Goal: Book appointment/travel/reservation

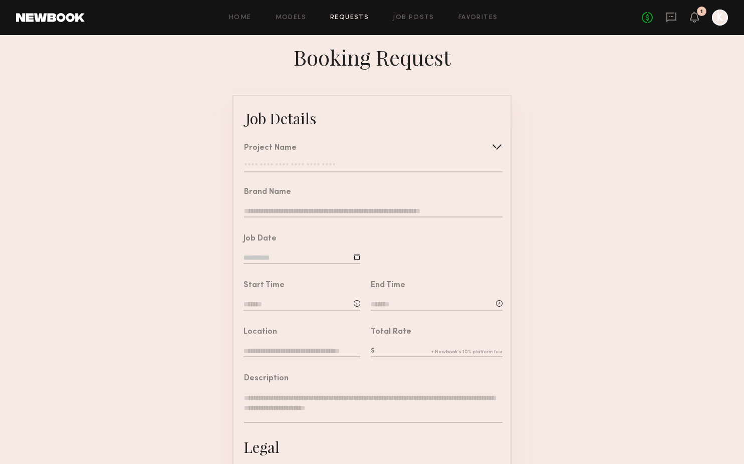
scroll to position [58, 0]
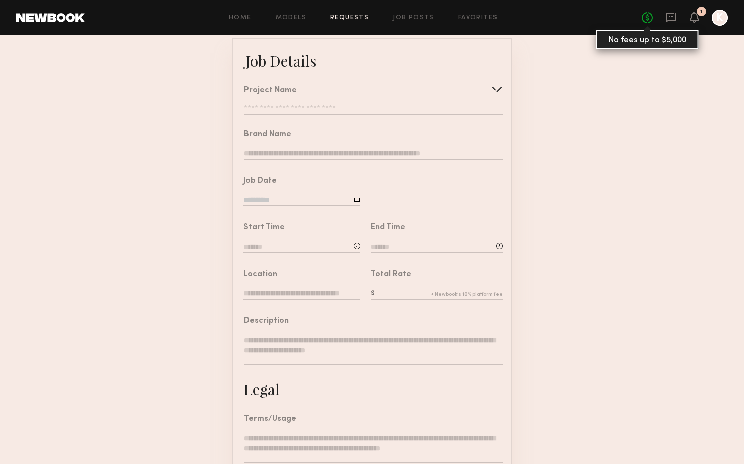
click at [647, 17] on link "No fees up to $5,000" at bounding box center [646, 17] width 11 height 11
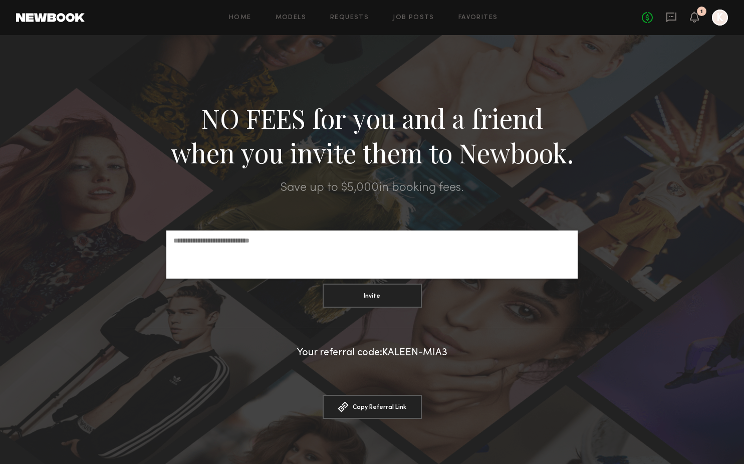
click at [699, 20] on div "No fees up to $5,000 1 K" at bounding box center [684, 18] width 86 height 16
click at [697, 20] on icon at bounding box center [694, 16] width 8 height 7
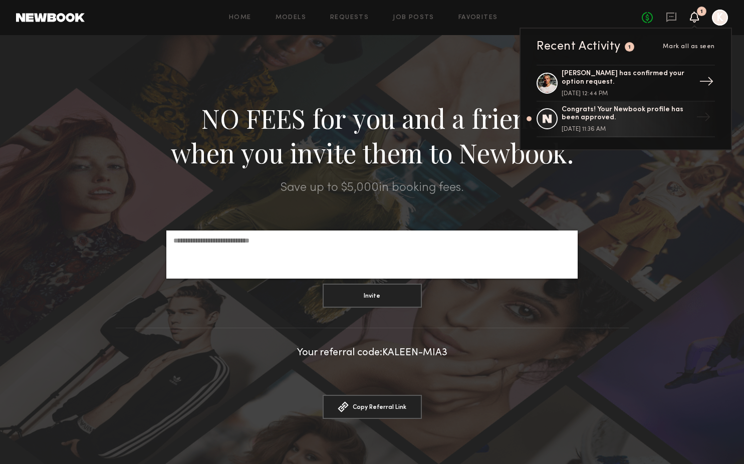
click at [658, 85] on div "[PERSON_NAME] has confirmed your option request." at bounding box center [626, 78] width 130 height 17
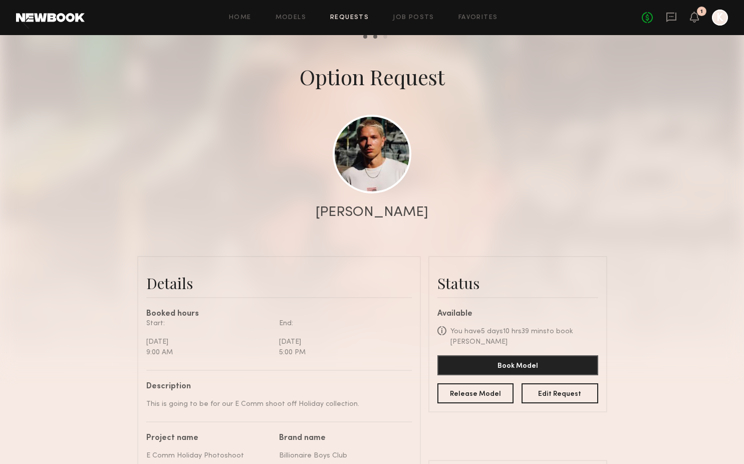
scroll to position [148, 0]
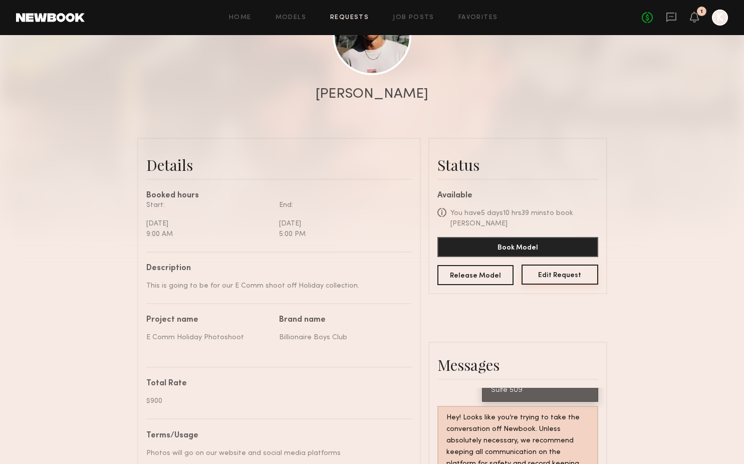
click at [545, 277] on button "Edit Request" at bounding box center [559, 274] width 77 height 20
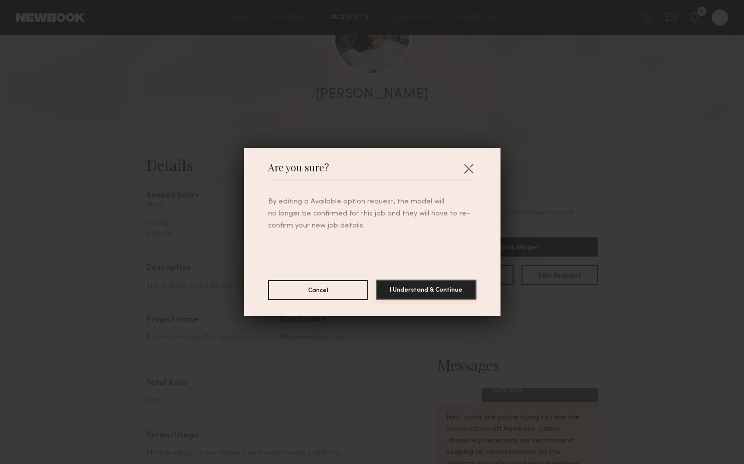
click at [395, 286] on button "I Understand & Continue" at bounding box center [426, 289] width 100 height 20
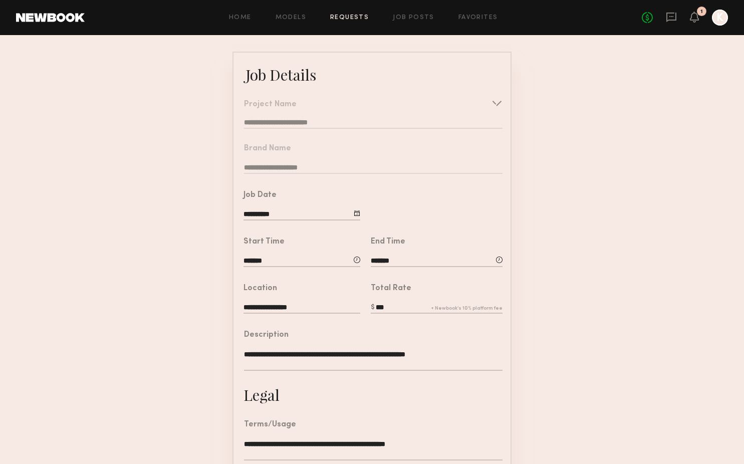
scroll to position [62, 0]
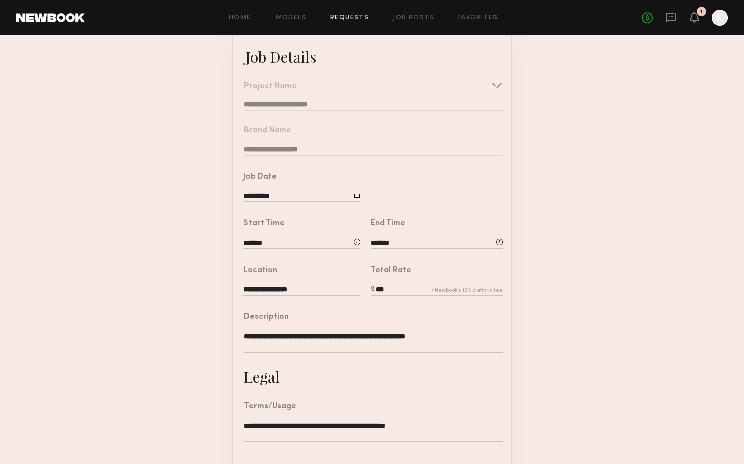
click at [295, 196] on input "**********" at bounding box center [301, 196] width 117 height 11
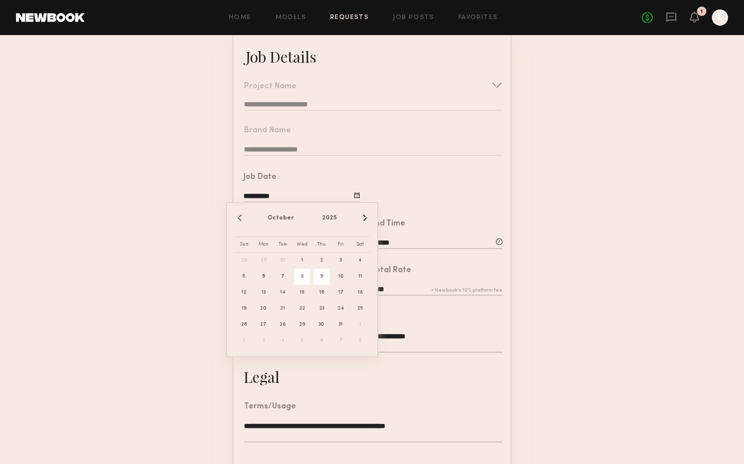
click at [321, 270] on span "9" at bounding box center [321, 276] width 16 height 16
type input "**********"
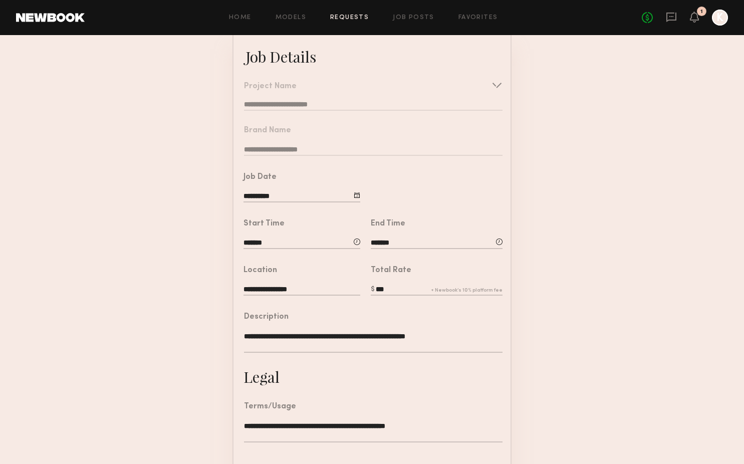
click at [559, 273] on form "**********" at bounding box center [372, 304] width 744 height 541
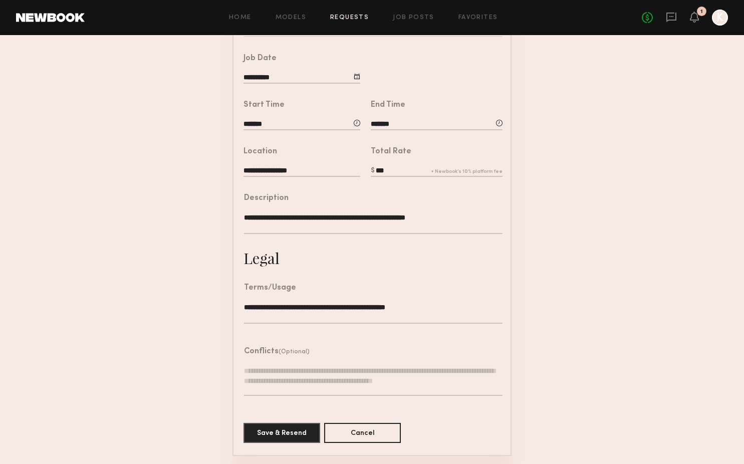
scroll to position [180, 0]
click at [314, 427] on button "Save & Resend" at bounding box center [281, 433] width 77 height 20
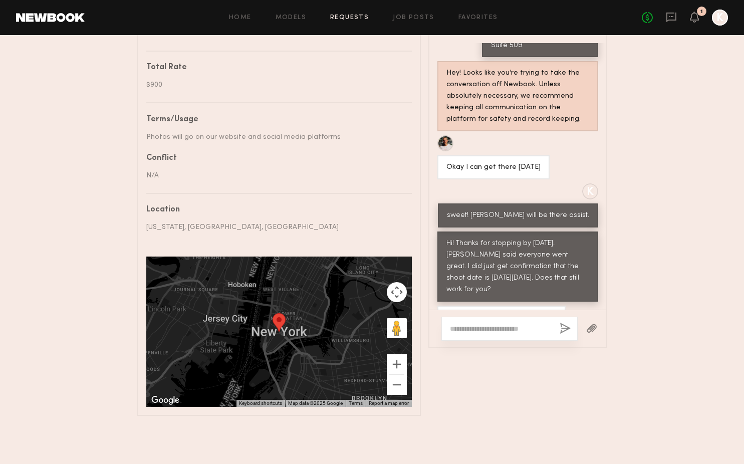
scroll to position [464, 0]
click at [524, 323] on textarea at bounding box center [501, 328] width 102 height 10
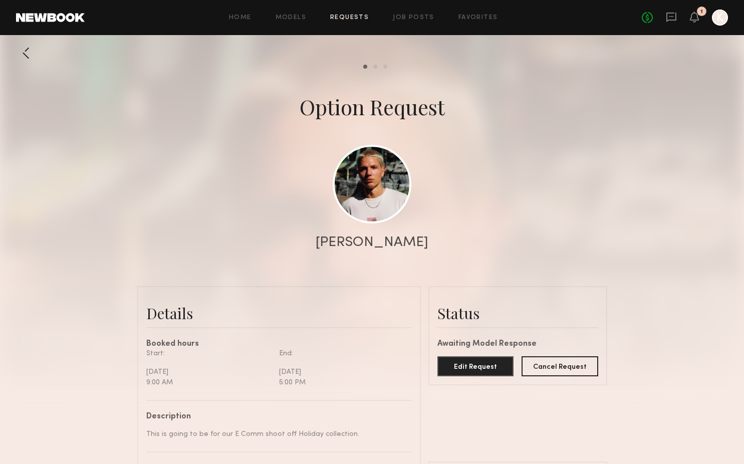
scroll to position [0, 0]
